Goal: Task Accomplishment & Management: Manage account settings

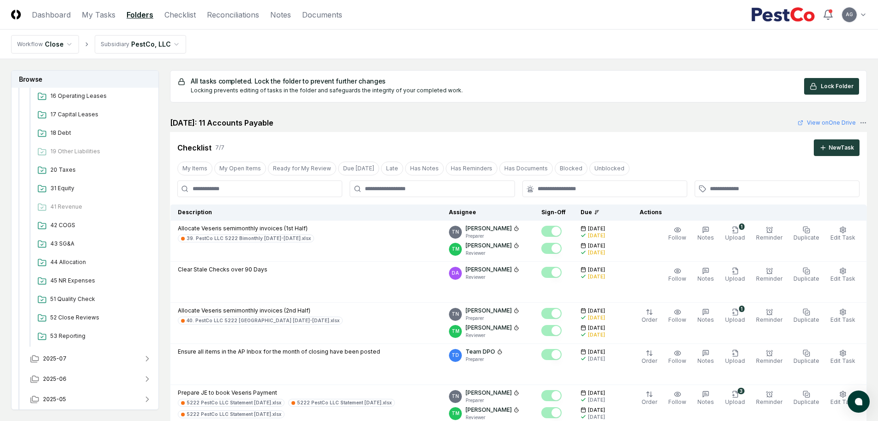
scroll to position [346, 0]
click at [78, 277] on span "45 NR Expenses" at bounding box center [99, 278] width 98 height 8
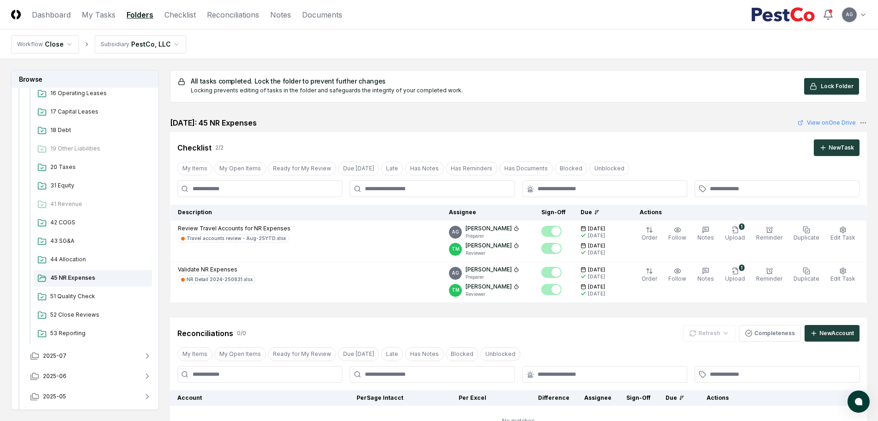
click at [540, 121] on div "[DATE]: 45 NR Expenses View on One Drive" at bounding box center [518, 122] width 697 height 11
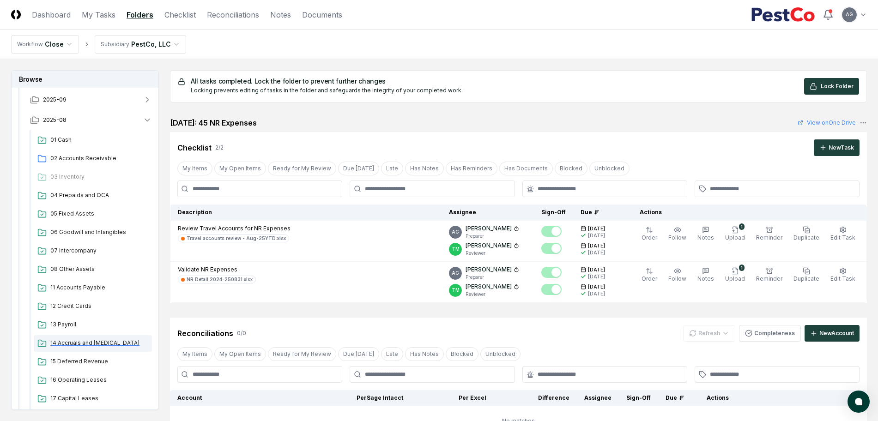
scroll to position [58, 0]
click at [119, 116] on button "2025-08" at bounding box center [91, 122] width 137 height 20
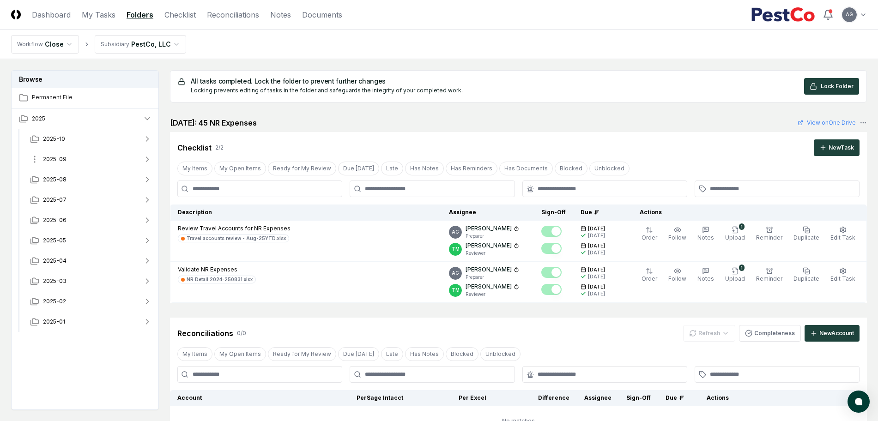
click at [98, 157] on button "2025-09" at bounding box center [91, 159] width 137 height 20
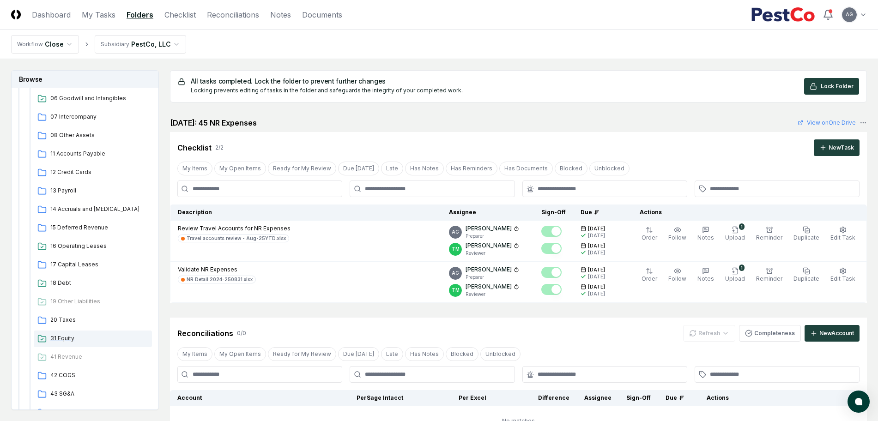
scroll to position [289, 0]
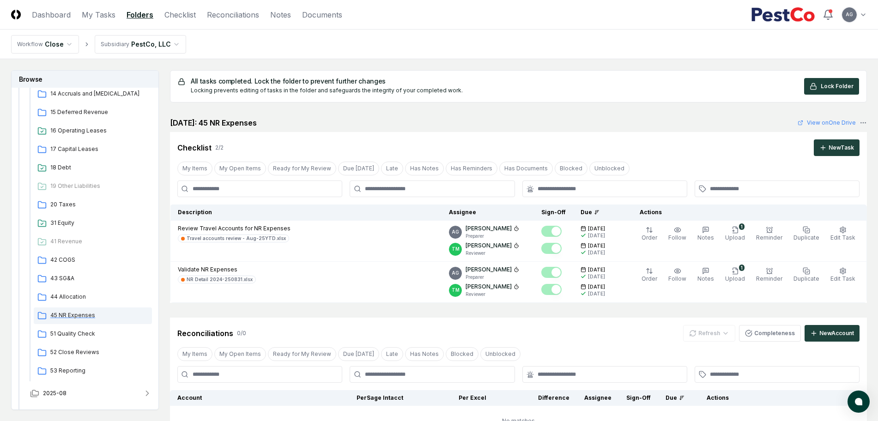
click at [79, 321] on div "45 NR Expenses" at bounding box center [93, 316] width 118 height 17
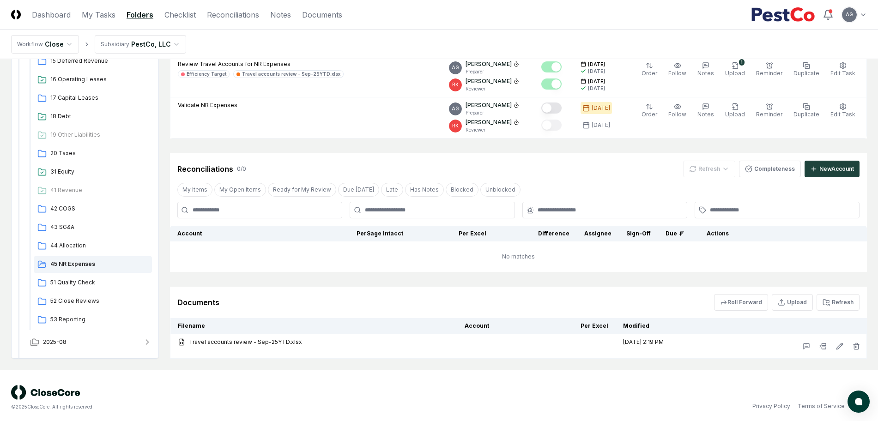
scroll to position [121, 0]
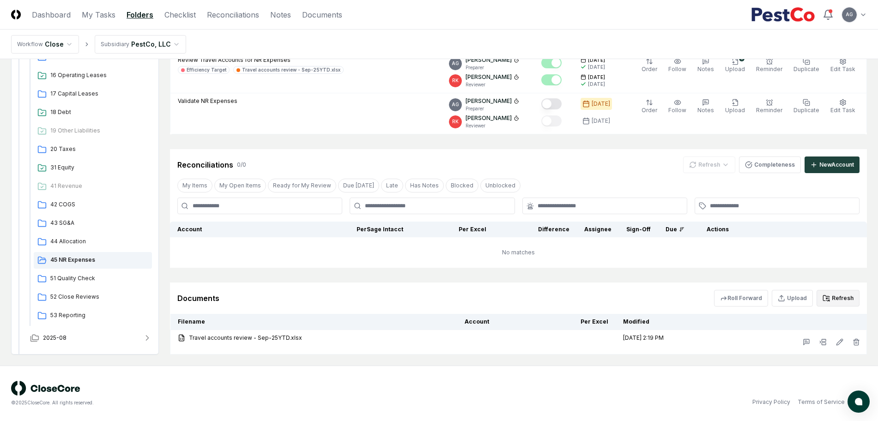
click at [850, 302] on button "Refresh" at bounding box center [838, 298] width 43 height 17
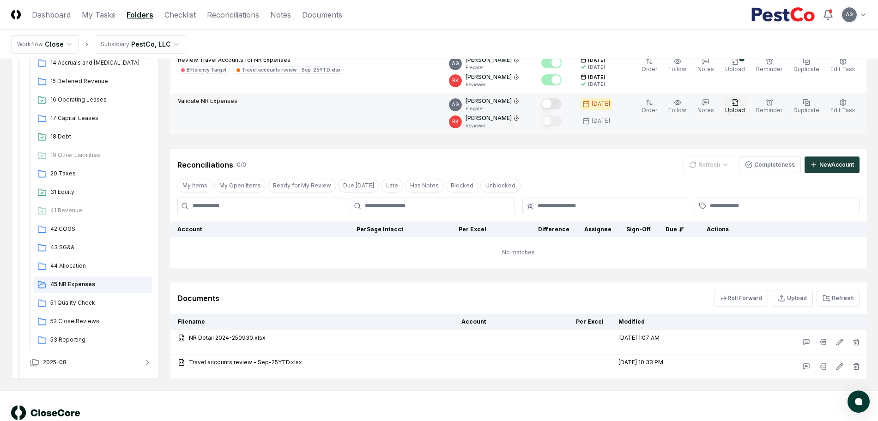
click at [739, 110] on span "Upload" at bounding box center [735, 110] width 20 height 7
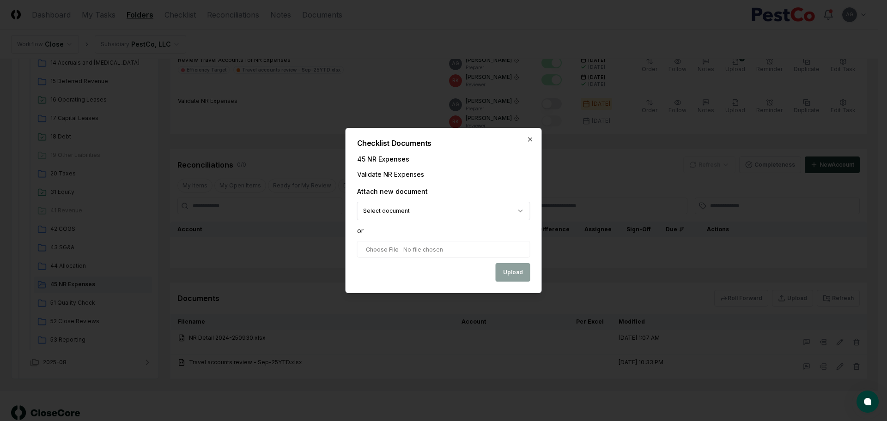
click at [523, 211] on body "CloseCore Dashboard My Tasks Folders Checklist Reconciliations Notes Documents …" at bounding box center [439, 162] width 878 height 567
select select "**********"
click at [507, 270] on button "Upload" at bounding box center [513, 273] width 35 height 18
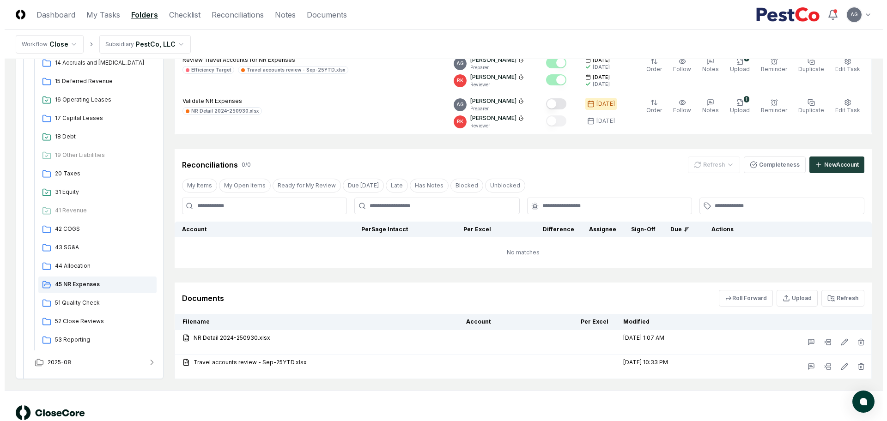
scroll to position [64, 0]
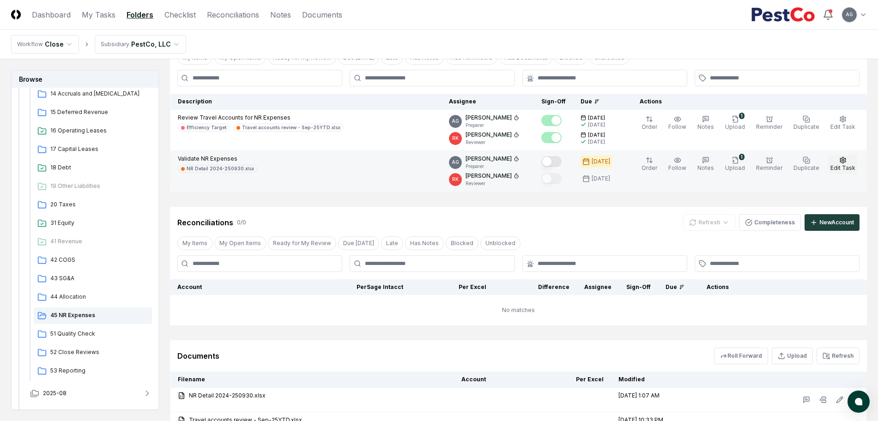
click at [838, 160] on button "Edit Task" at bounding box center [843, 164] width 29 height 19
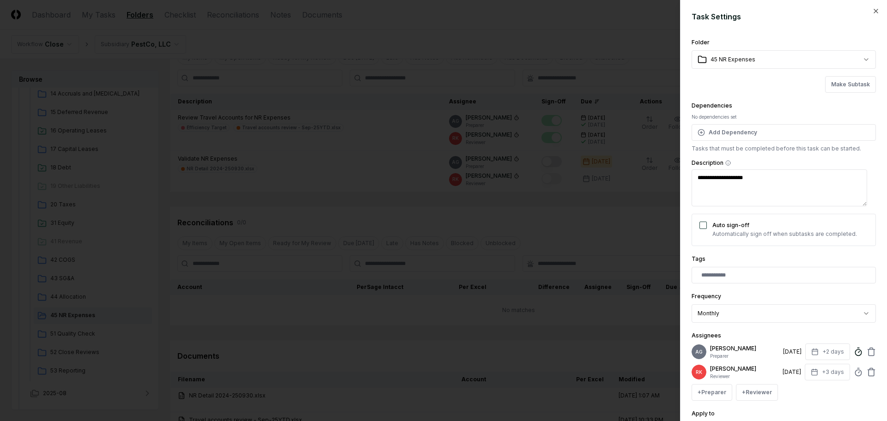
click at [855, 353] on circle at bounding box center [858, 353] width 6 height 6
type textarea "*"
type input "*****"
click at [869, 286] on div "**********" at bounding box center [783, 210] width 207 height 421
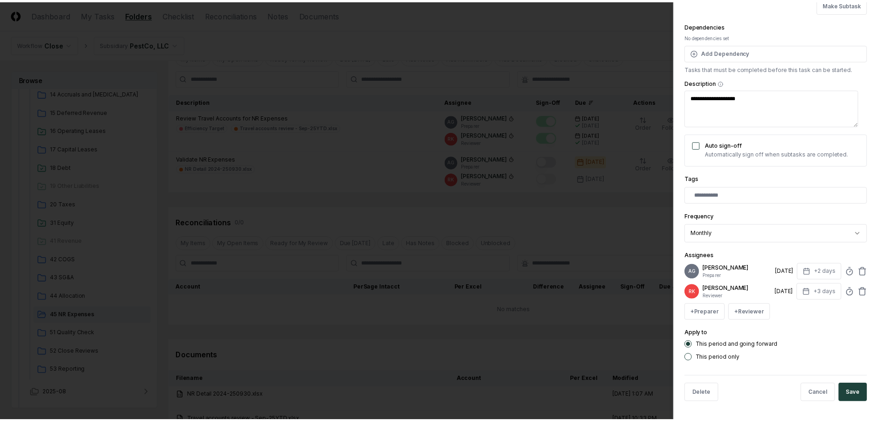
scroll to position [87, 0]
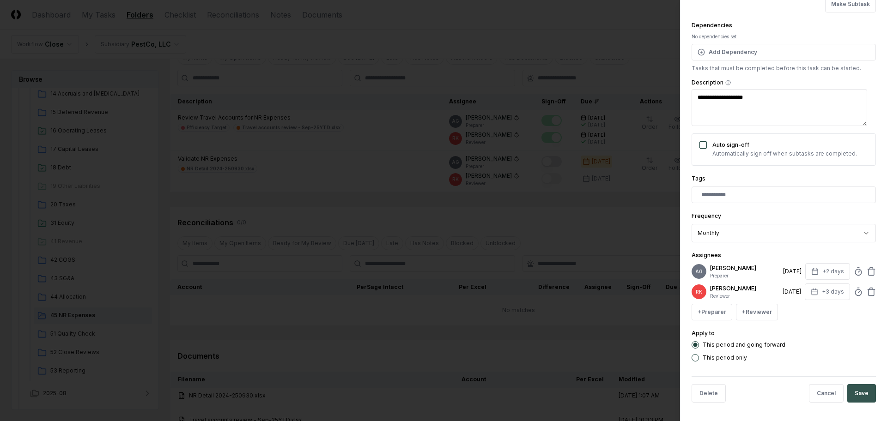
click at [860, 399] on button "Save" at bounding box center [861, 393] width 29 height 18
type textarea "*"
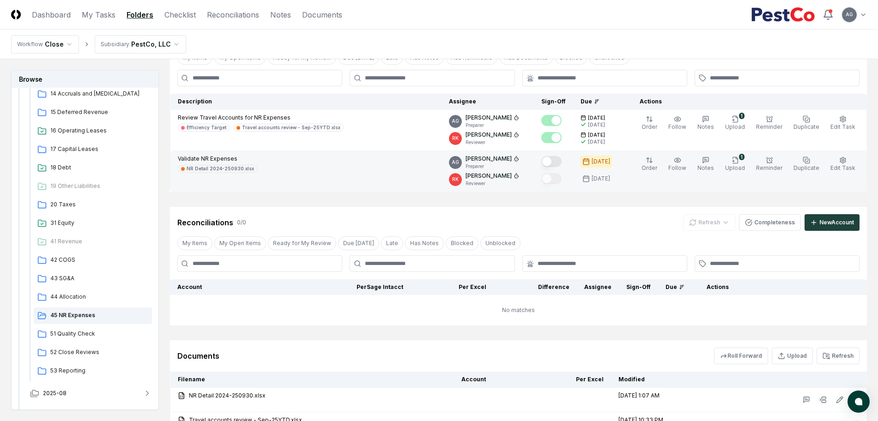
click at [558, 162] on button "Mark complete" at bounding box center [551, 161] width 20 height 11
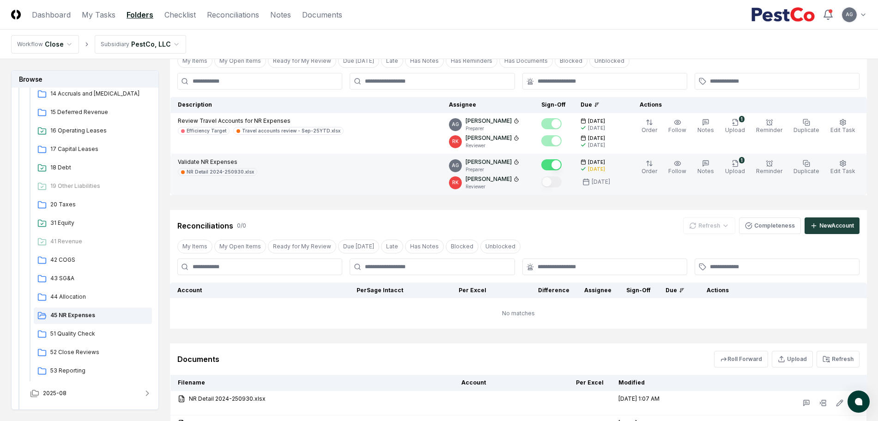
scroll to position [0, 0]
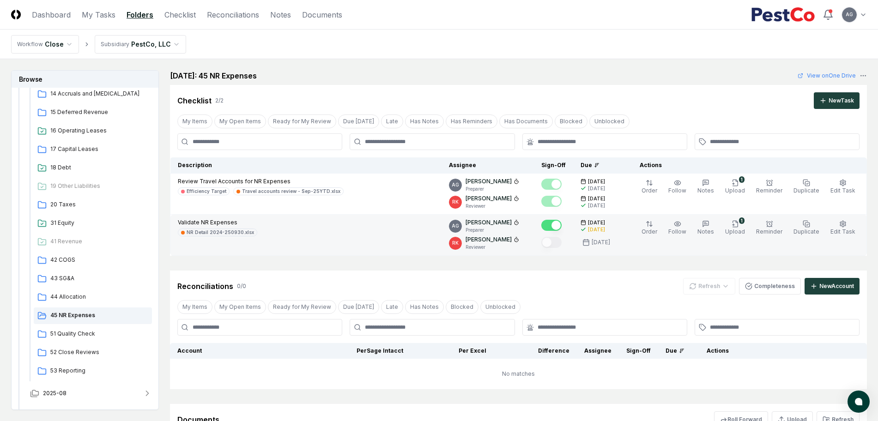
click at [378, 66] on main "Browse Permanent File 2025 2025-10 2025-09 01 Cash 02 Accounts Receivable 03 In…" at bounding box center [439, 285] width 878 height 453
click at [97, 17] on link "My Tasks" at bounding box center [99, 14] width 34 height 11
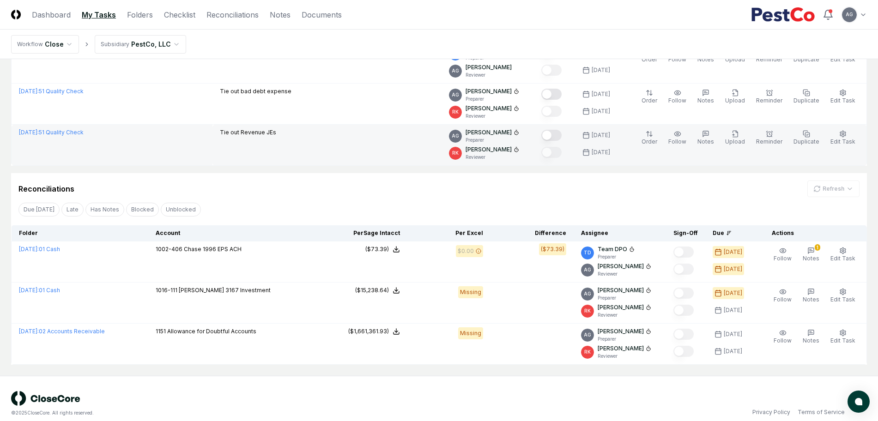
scroll to position [327, 0]
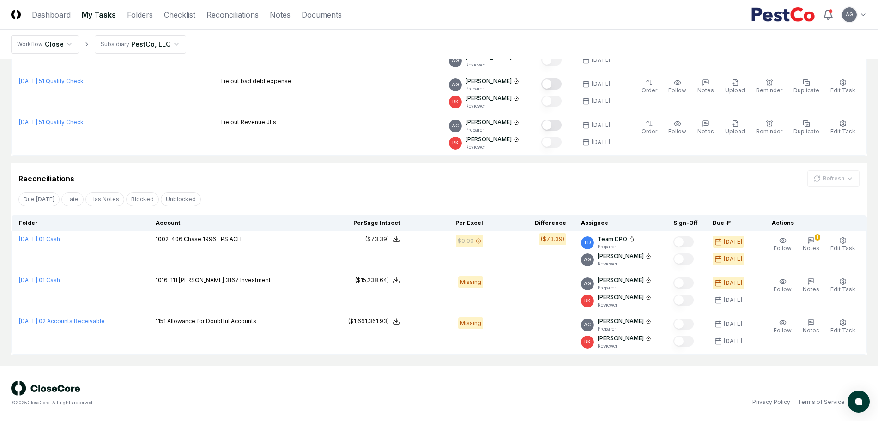
click at [365, 182] on div "Reconciliations Refresh" at bounding box center [438, 178] width 841 height 17
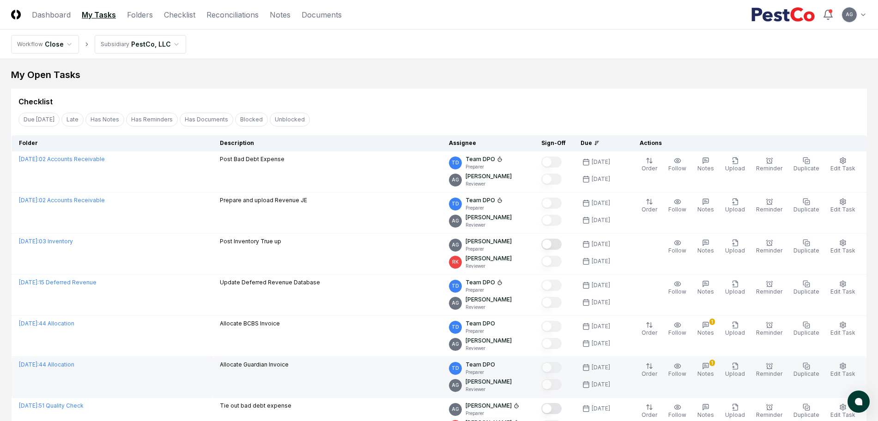
scroll to position [0, 0]
